Goal: Transaction & Acquisition: Download file/media

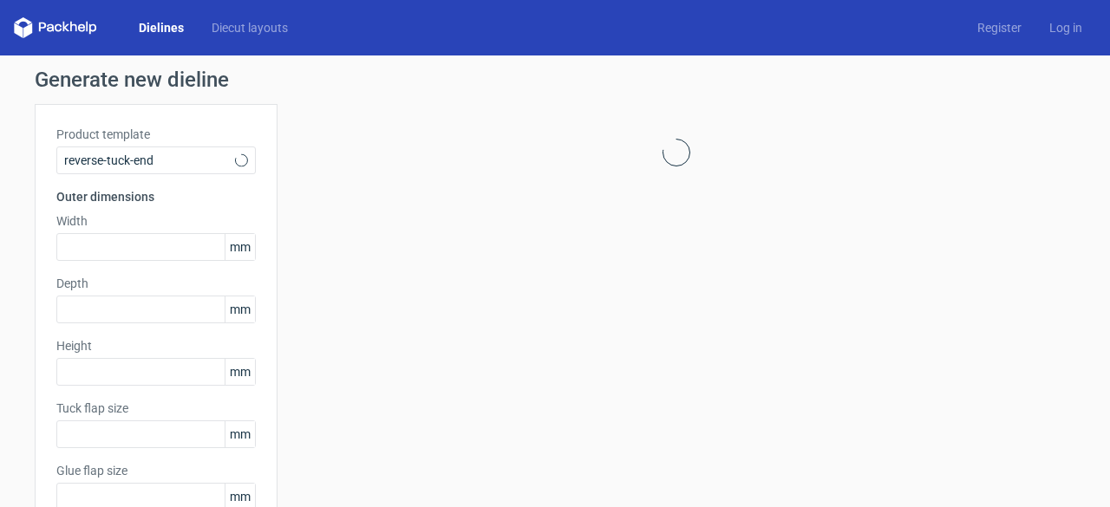
type input "15"
type input "10"
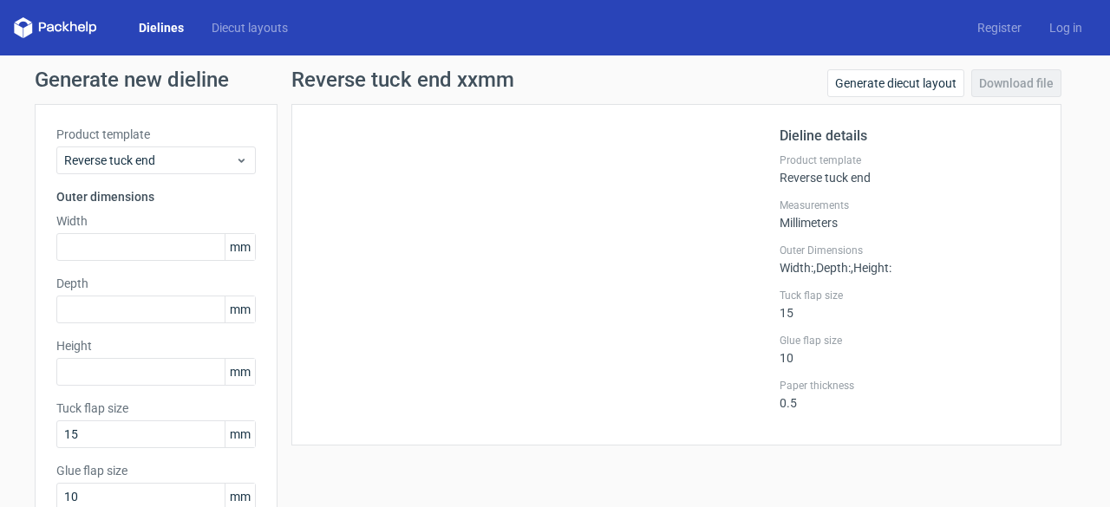
click at [153, 27] on link "Dielines" at bounding box center [161, 27] width 73 height 17
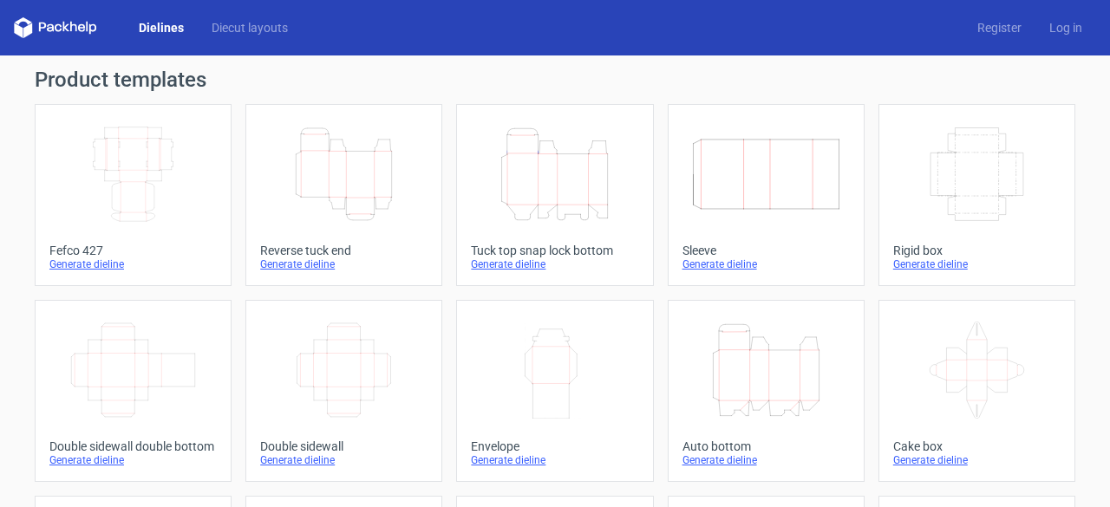
click at [556, 173] on icon "Height Depth Width" at bounding box center [554, 174] width 153 height 97
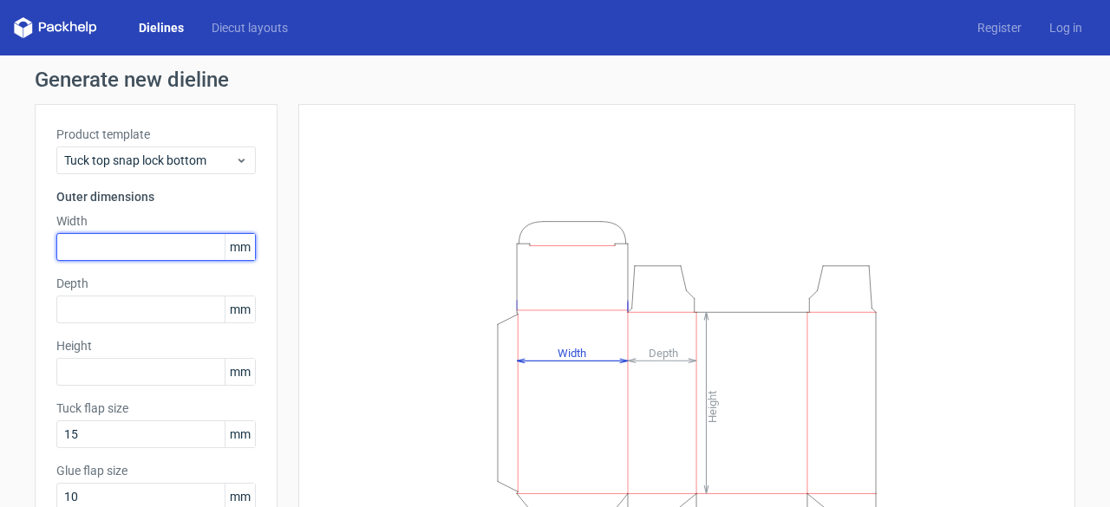
click at [108, 238] on input "text" at bounding box center [155, 247] width 199 height 28
type input "91"
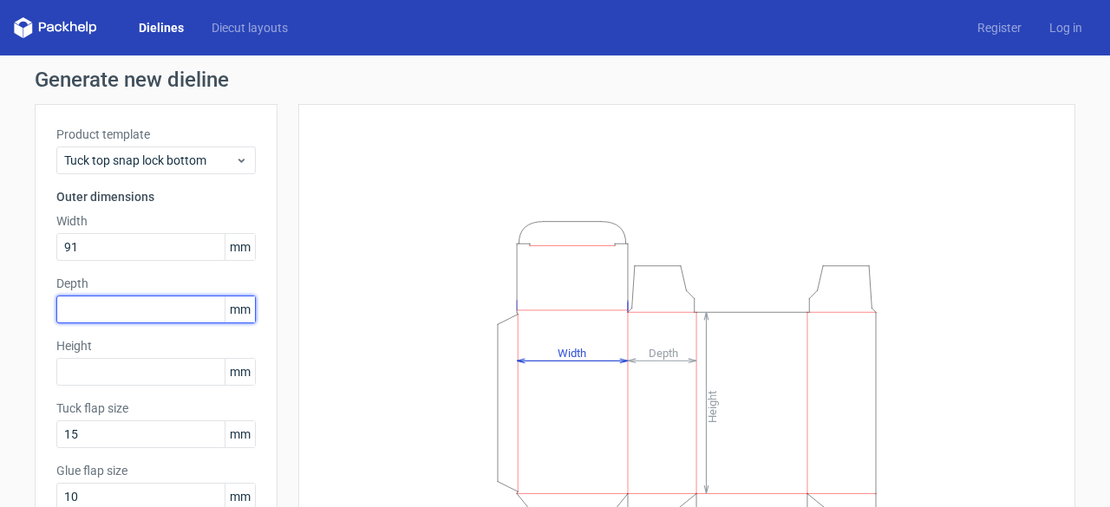
click at [123, 307] on input "text" at bounding box center [155, 310] width 199 height 28
type input "91"
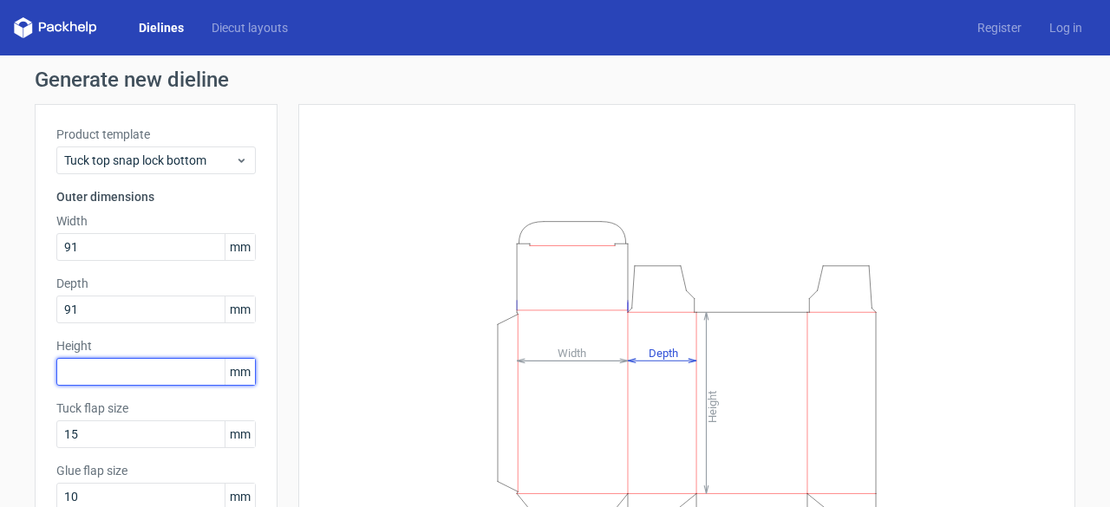
click at [158, 375] on input "text" at bounding box center [155, 372] width 199 height 28
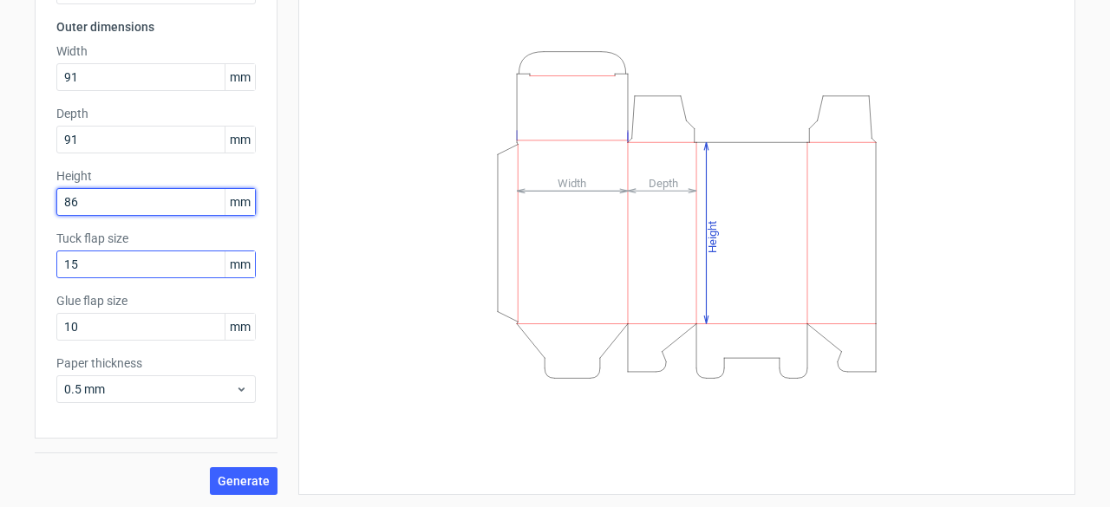
type input "86"
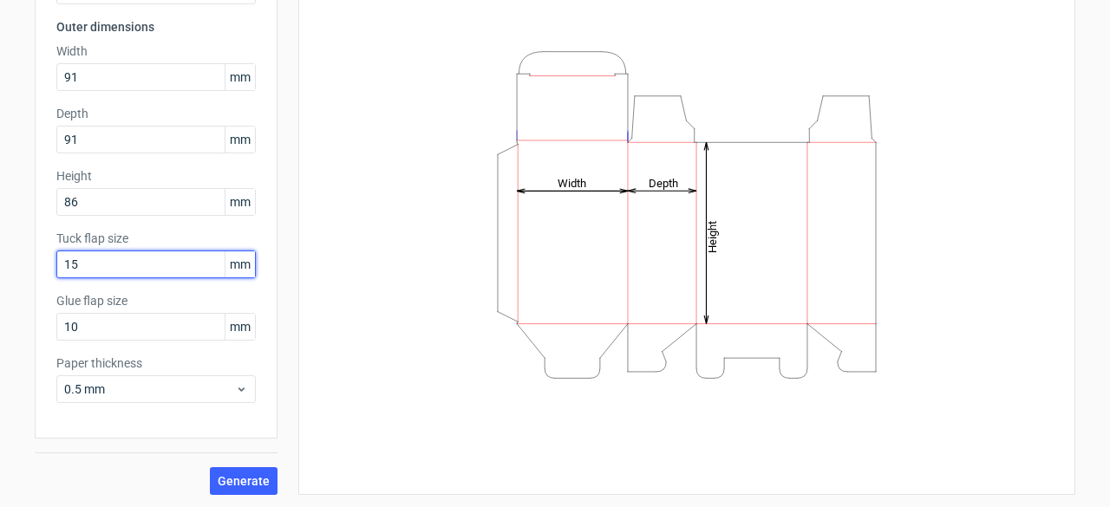
drag, startPoint x: 88, startPoint y: 271, endPoint x: 12, endPoint y: 274, distance: 75.5
click at [12, 274] on div "Generate new dieline Product template Tuck top snap lock bottom Outer dimension…" at bounding box center [555, 198] width 1110 height 624
type input "25"
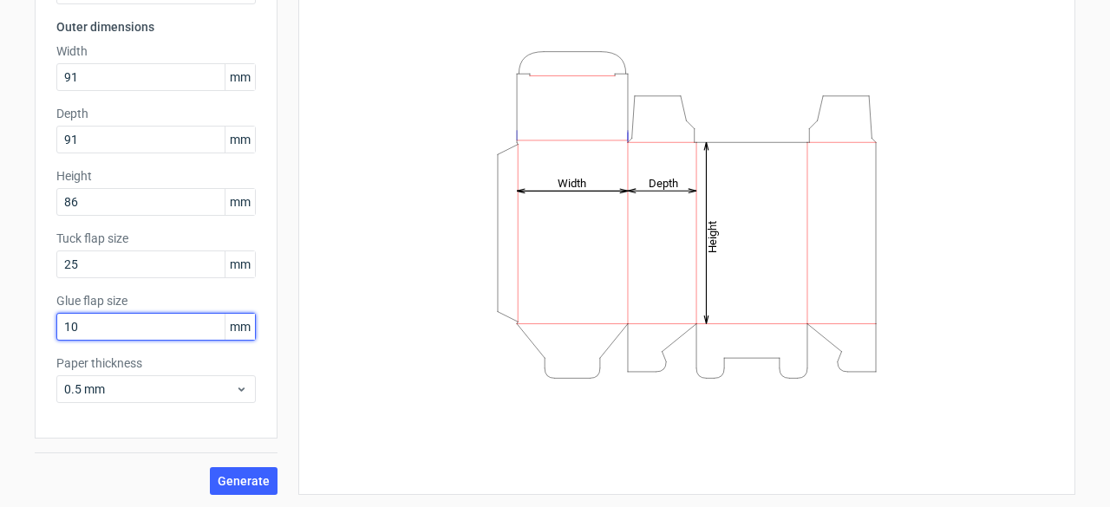
drag, startPoint x: 78, startPoint y: 327, endPoint x: 0, endPoint y: 327, distance: 78.0
click at [0, 327] on div "Generate new dieline Product template Tuck top snap lock bottom Outer dimension…" at bounding box center [555, 198] width 1110 height 624
type input "15"
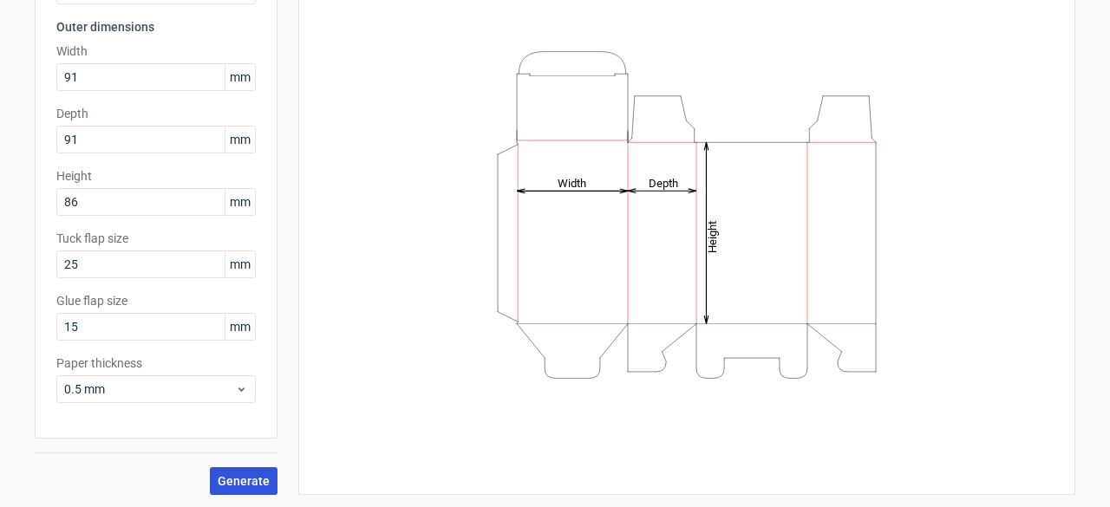
click at [248, 483] on span "Generate" at bounding box center [244, 481] width 52 height 12
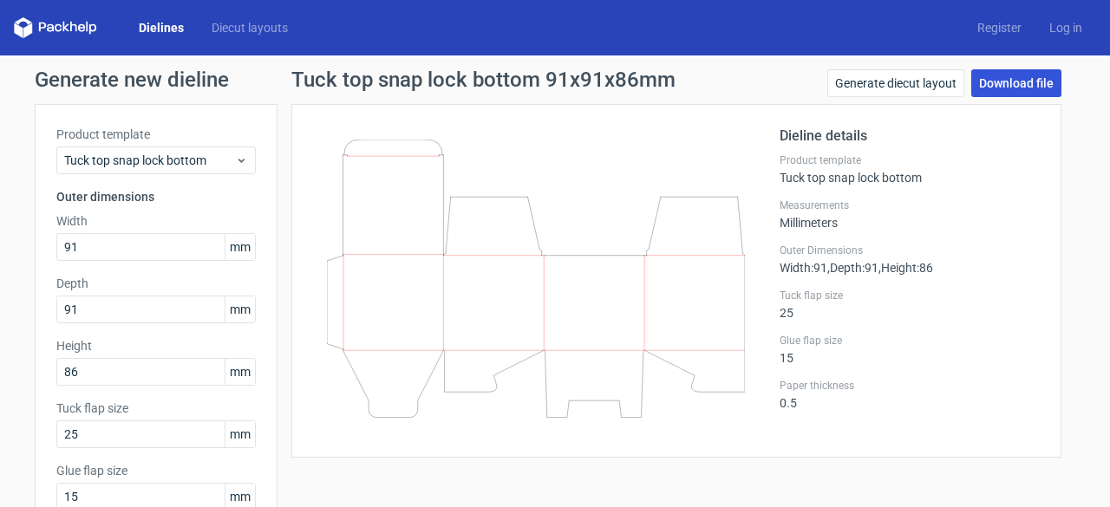
click at [990, 91] on link "Download file" at bounding box center [1016, 83] width 90 height 28
